Goal: Information Seeking & Learning: Check status

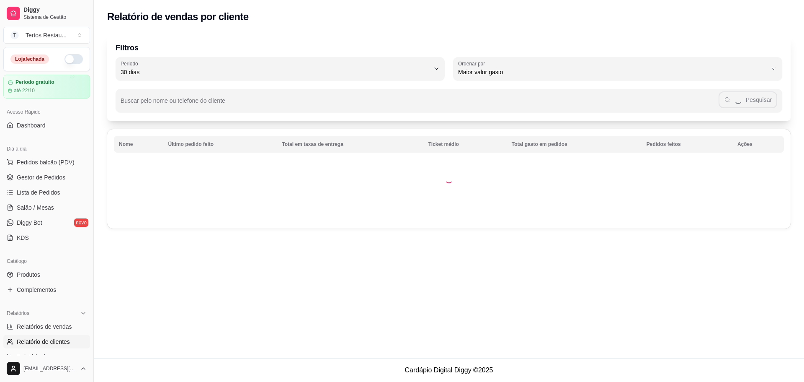
select select "30"
select select "HIGHEST_TOTAL_SPENT_WITH_ORDERS"
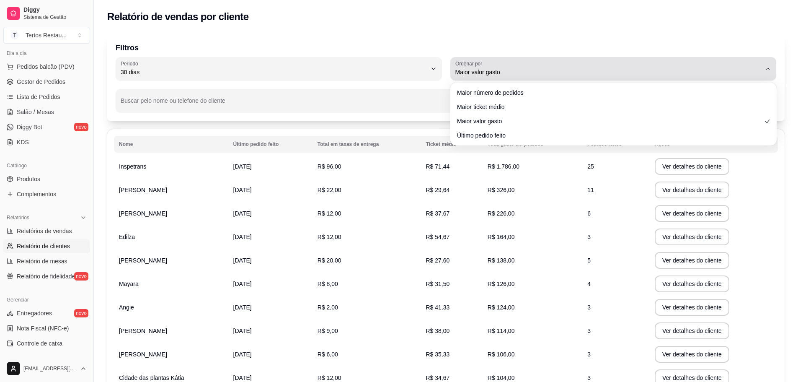
click at [561, 66] on div "Maior valor gasto" at bounding box center [608, 68] width 306 height 17
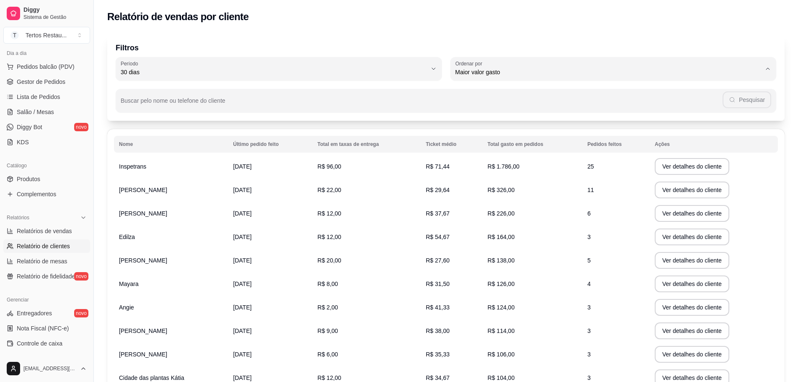
click at [502, 107] on span "Maior ticket médio" at bounding box center [609, 106] width 292 height 8
type input "HIGHEST_AVERAGE_TICKET"
select select "HIGHEST_AVERAGE_TICKET"
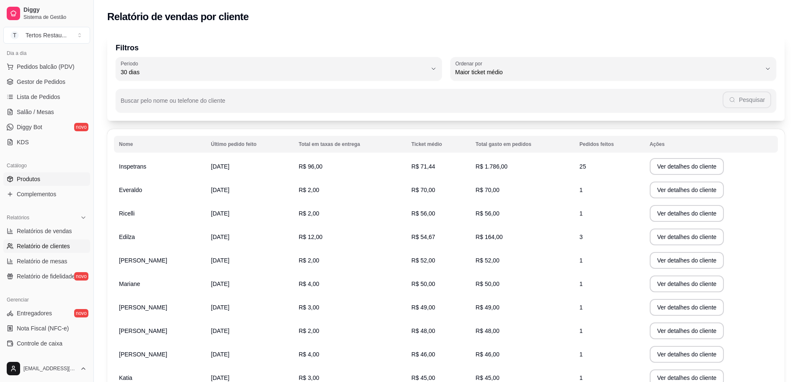
click at [18, 179] on span "Produtos" at bounding box center [28, 179] width 23 height 8
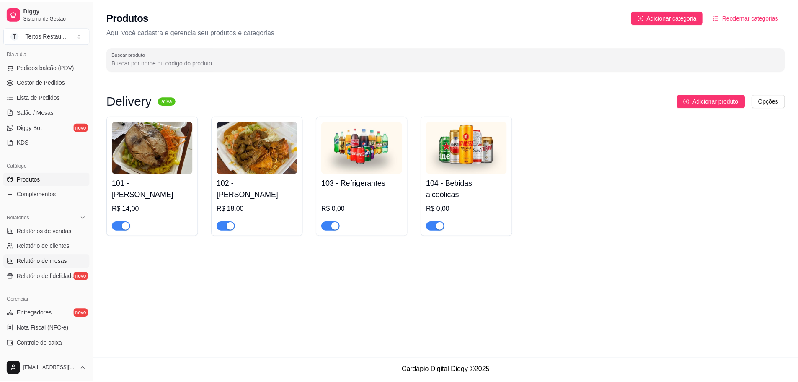
scroll to position [221, 0]
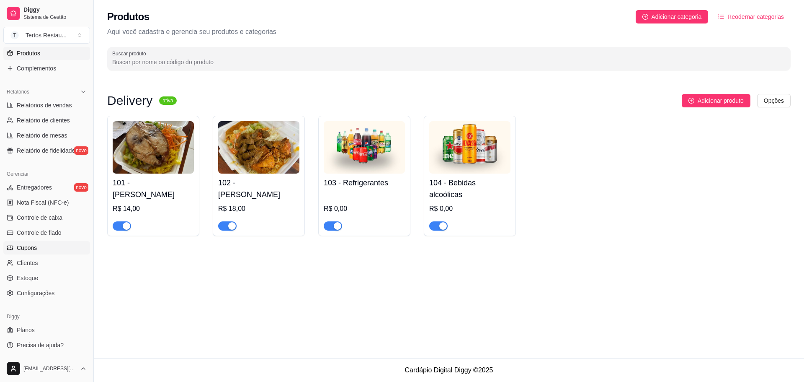
click at [48, 250] on link "Cupons" at bounding box center [46, 247] width 87 height 13
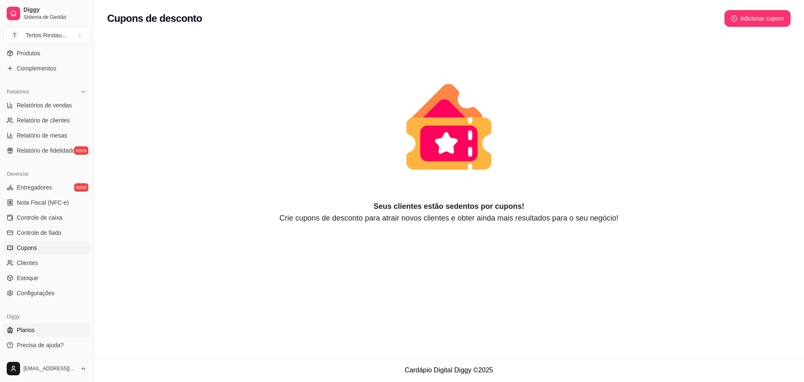
click at [29, 332] on span "Planos" at bounding box center [26, 329] width 18 height 8
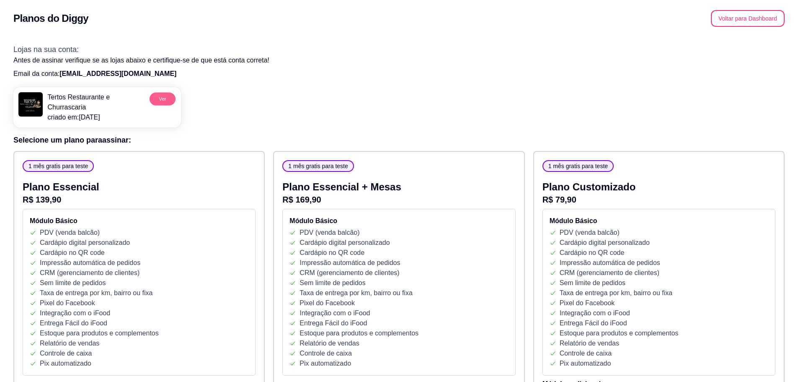
click at [157, 101] on button "Ver" at bounding box center [163, 98] width 26 height 13
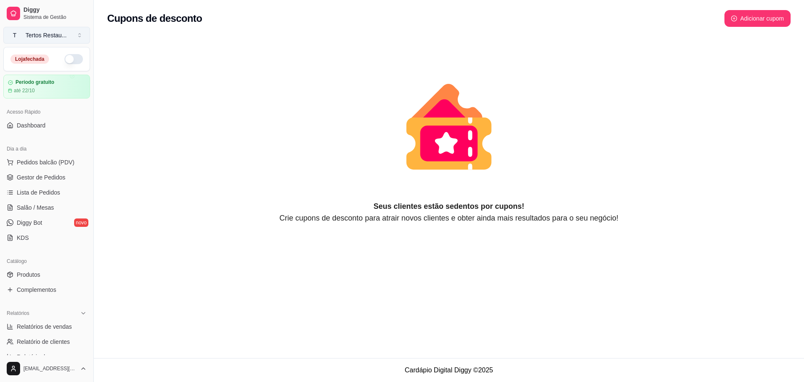
click at [42, 32] on div "Tertos Restau ..." at bounding box center [46, 35] width 41 height 8
click at [28, 13] on span "Diggy" at bounding box center [54, 10] width 63 height 8
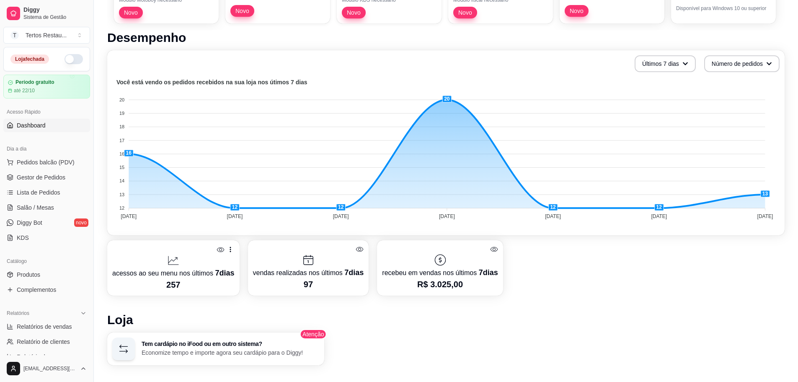
scroll to position [411, 0]
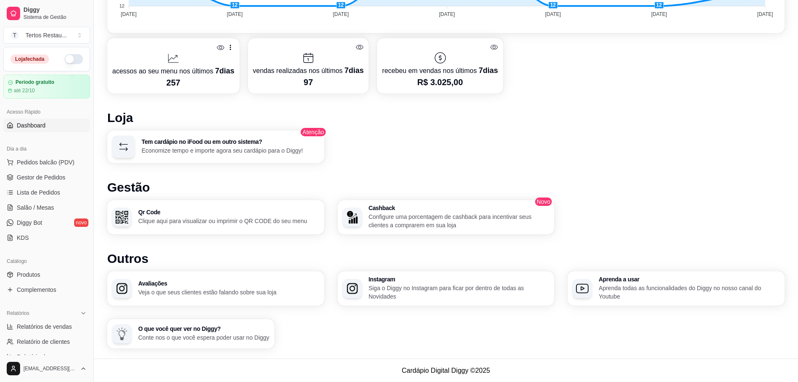
click at [417, 223] on p "Configure uma porcentagem de cashback para incentivar seus clientes a comprarem…" at bounding box center [459, 220] width 181 height 17
click at [625, 186] on h1 "Gestão" at bounding box center [445, 187] width 677 height 15
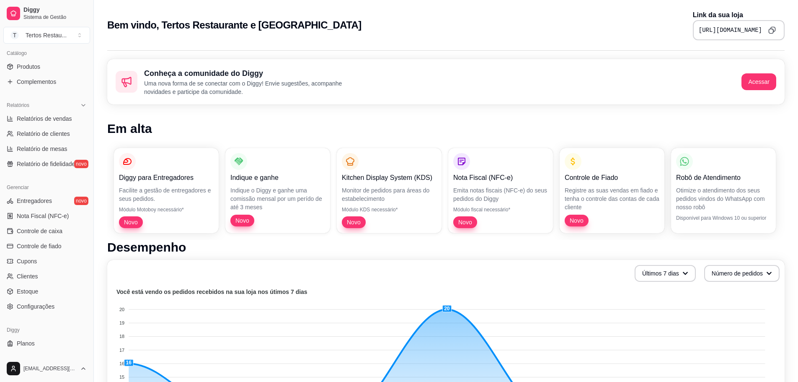
scroll to position [209, 0]
click at [44, 119] on span "Relatórios de vendas" at bounding box center [44, 117] width 55 height 8
select select "ALL"
select select "0"
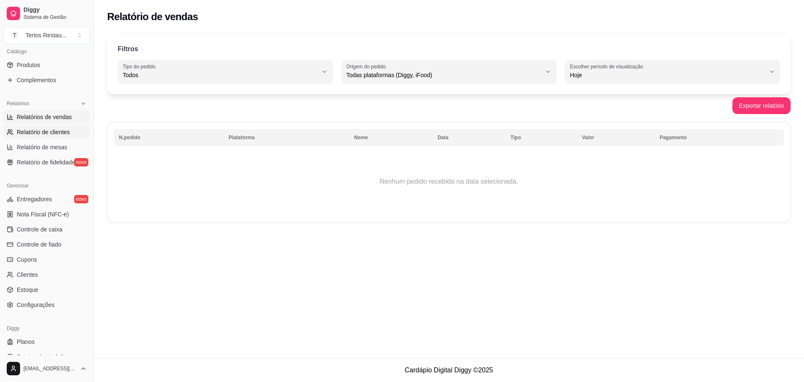
click at [46, 134] on span "Relatório de clientes" at bounding box center [43, 132] width 53 height 8
select select "30"
select select "HIGHEST_TOTAL_SPENT_WITH_ORDERS"
